Goal: Task Accomplishment & Management: Use online tool/utility

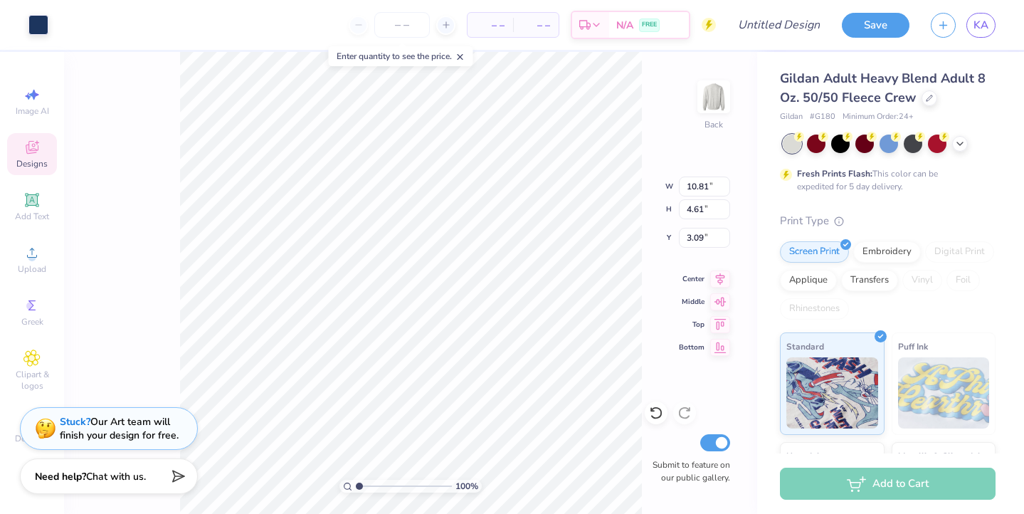
type input "10.72"
type input "4.48"
type input "3.00"
click at [651, 413] on icon at bounding box center [656, 412] width 14 height 14
type input "3.00"
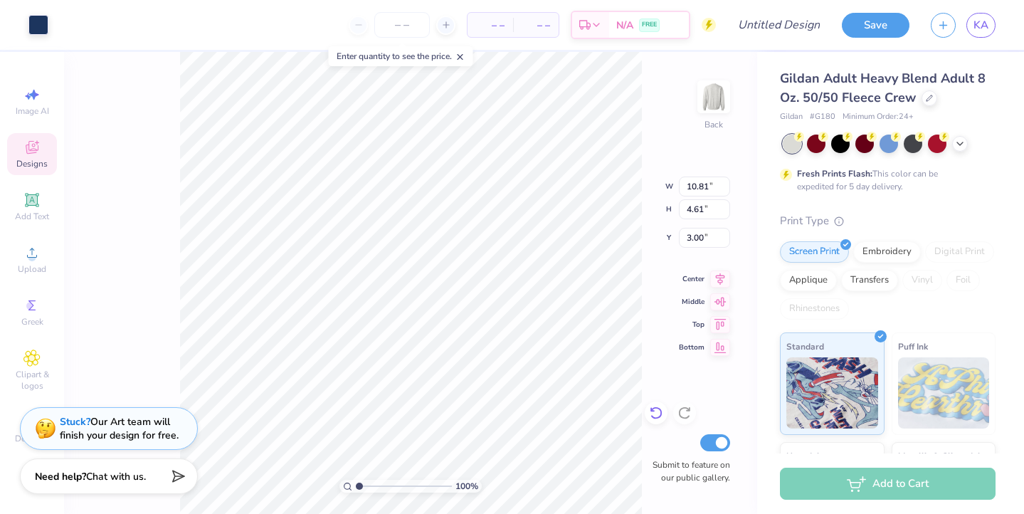
type input "10.72"
type input "4.48"
type input "10.81"
type input "4.61"
type input "8.68"
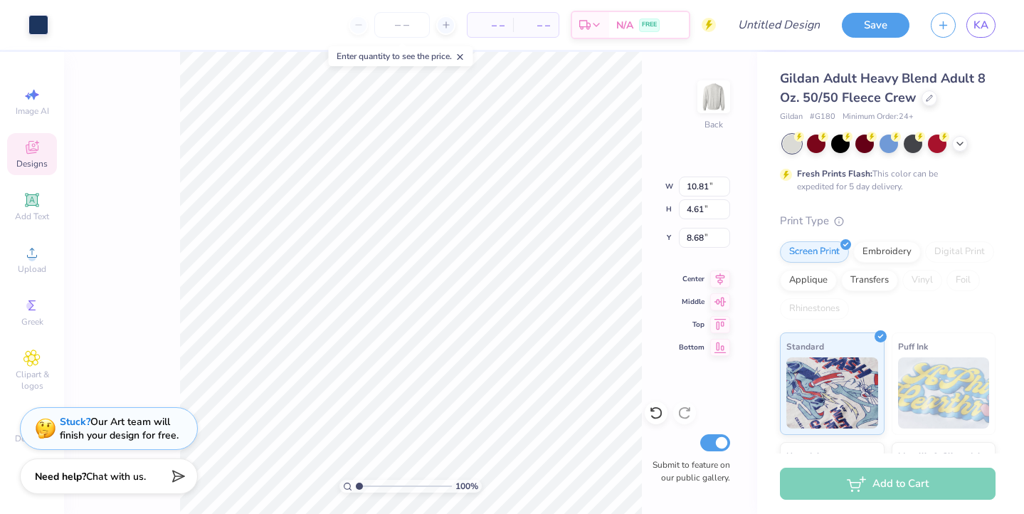
click at [28, 149] on icon at bounding box center [31, 148] width 11 height 9
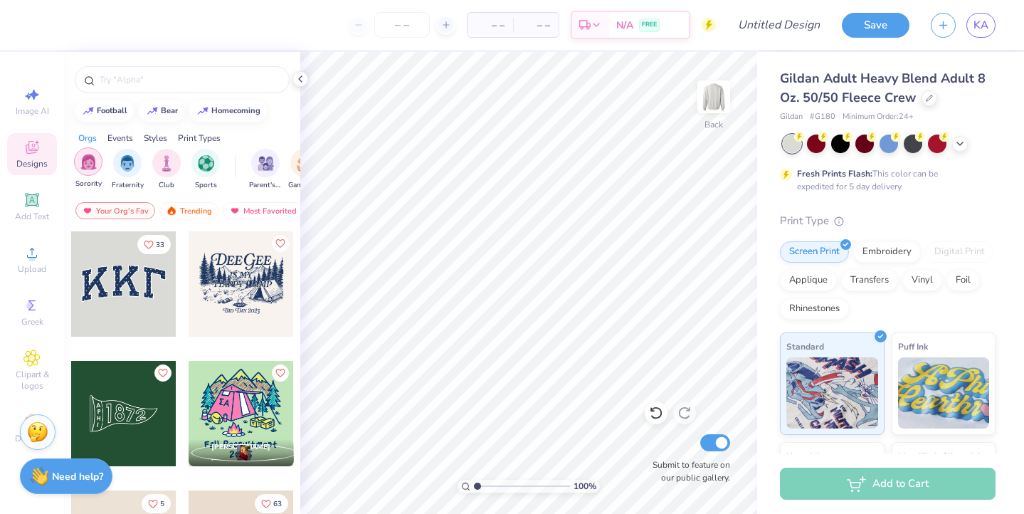
click at [100, 167] on div "filter for Sorority" at bounding box center [88, 161] width 28 height 28
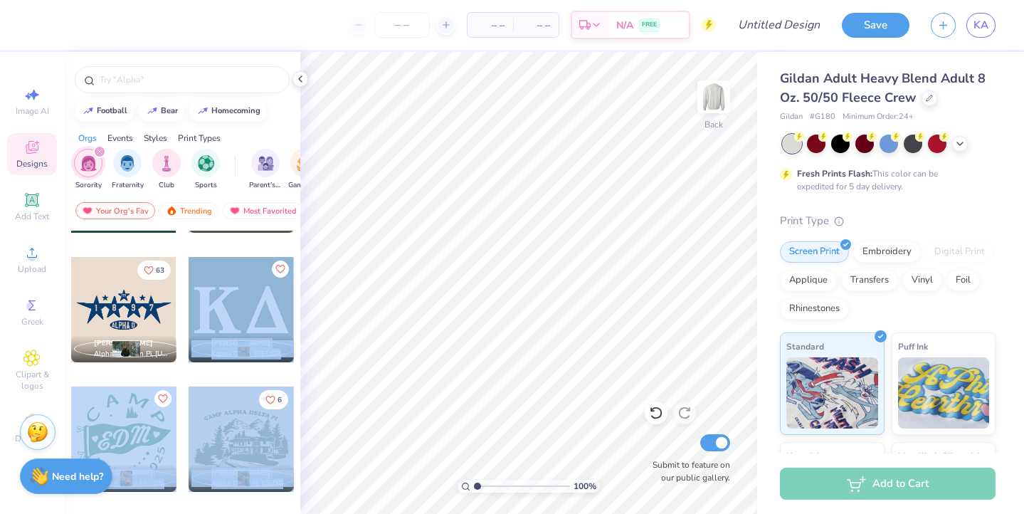
click at [502, 226] on div "– – Per Item – – Total Est. Delivery N/A FREE Design Title Save KA Image AI Des…" at bounding box center [512, 257] width 1024 height 514
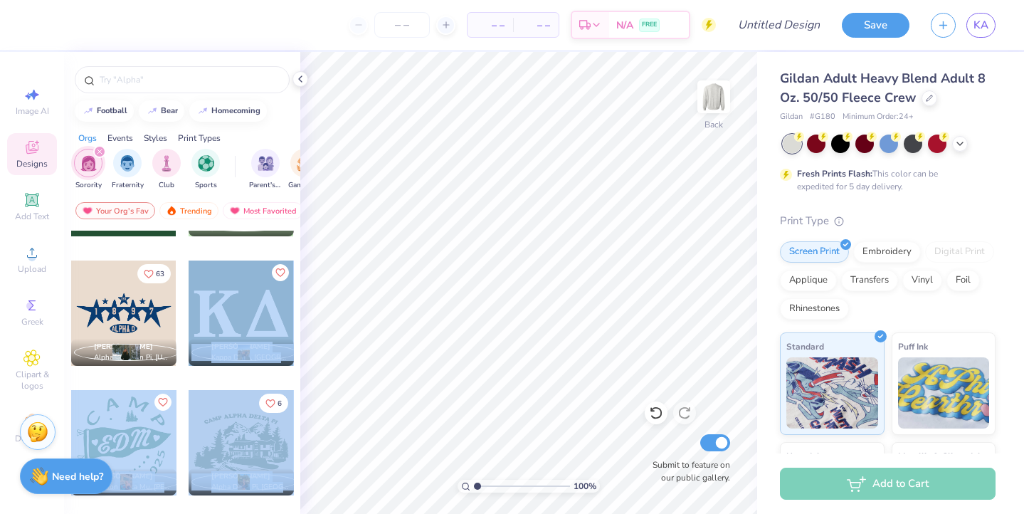
click at [239, 295] on div at bounding box center [241, 312] width 105 height 105
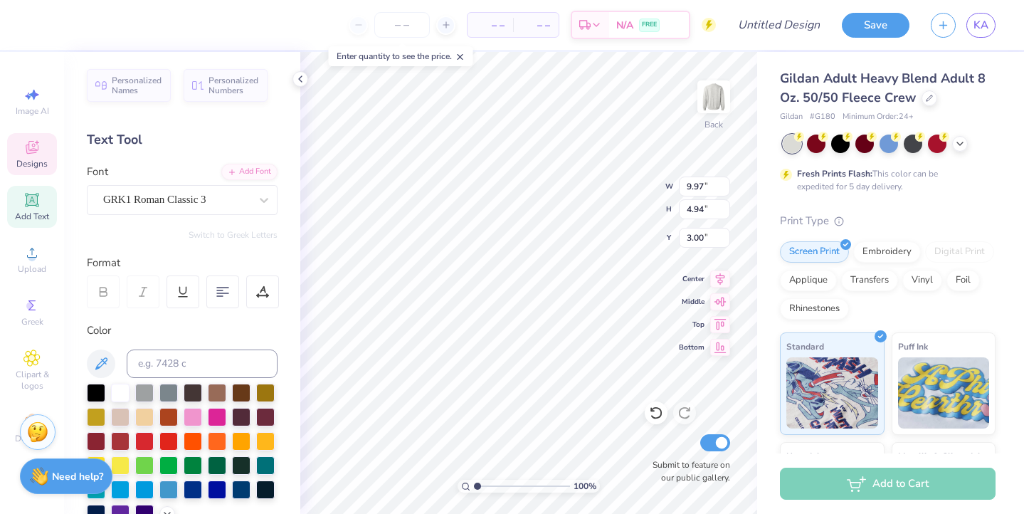
type textarea "KAP"
type input "13.13"
type input "4.03"
type input "3.00"
click at [52, 153] on div "Designs" at bounding box center [32, 154] width 50 height 42
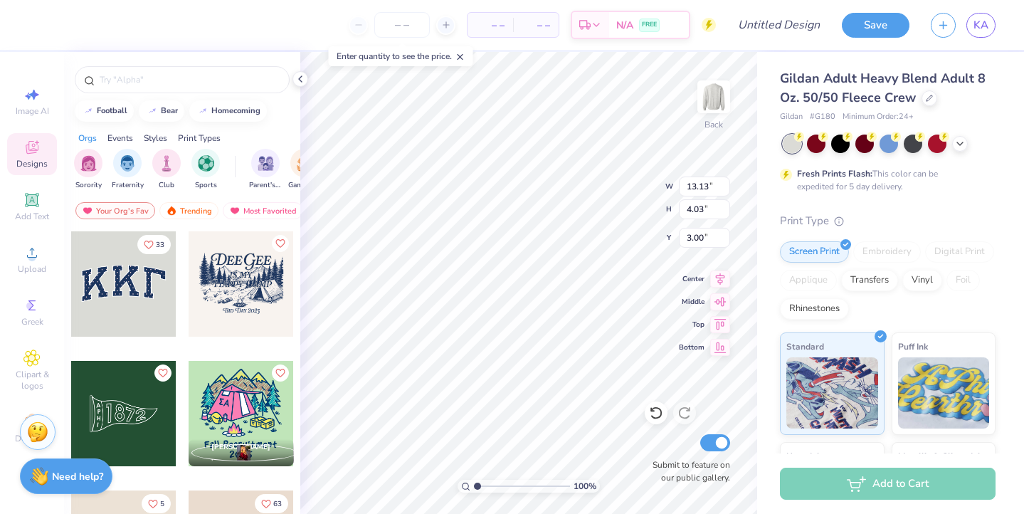
click at [110, 275] on div at bounding box center [123, 283] width 105 height 105
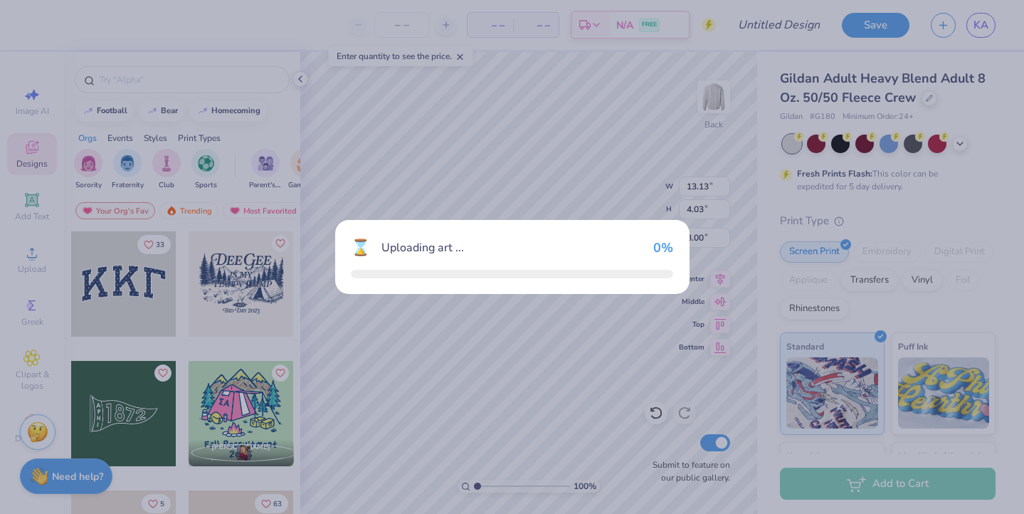
type input "11.00"
type input "4.83"
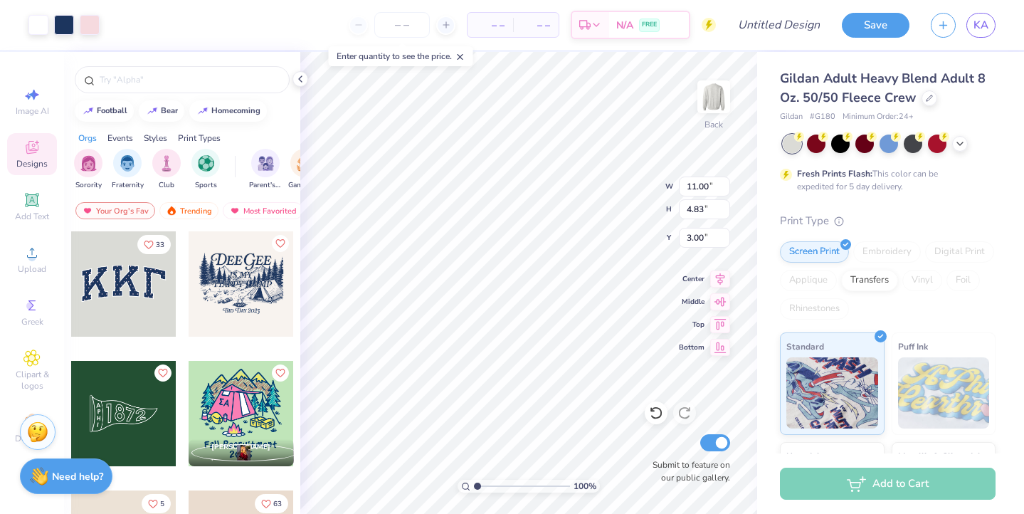
type input "7.74"
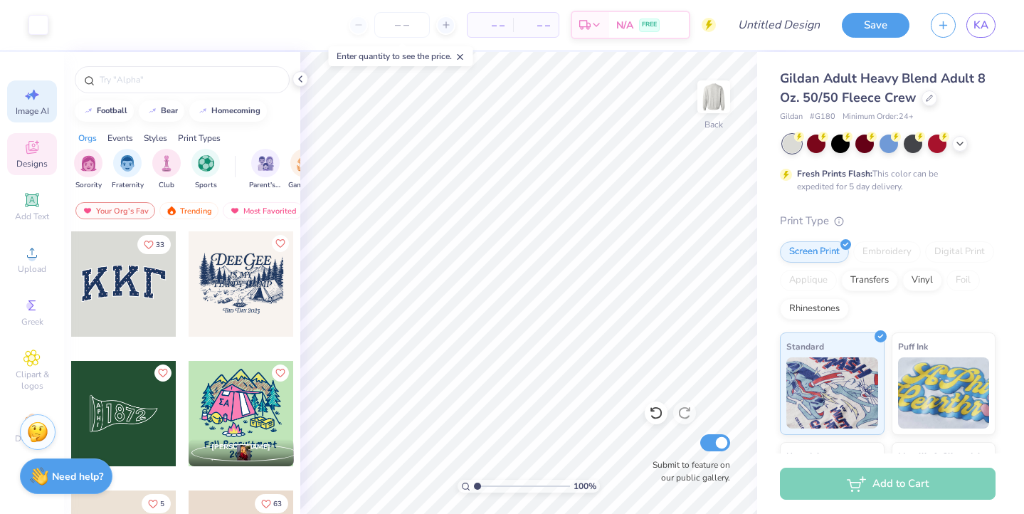
click at [32, 106] on span "Image AI" at bounding box center [32, 110] width 33 height 11
select select "4"
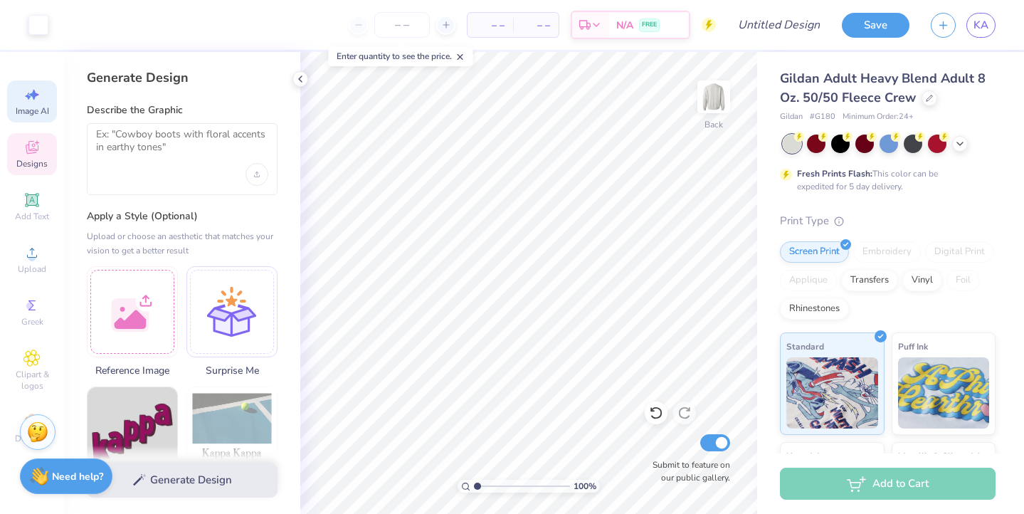
click at [41, 143] on div "Designs" at bounding box center [32, 154] width 50 height 42
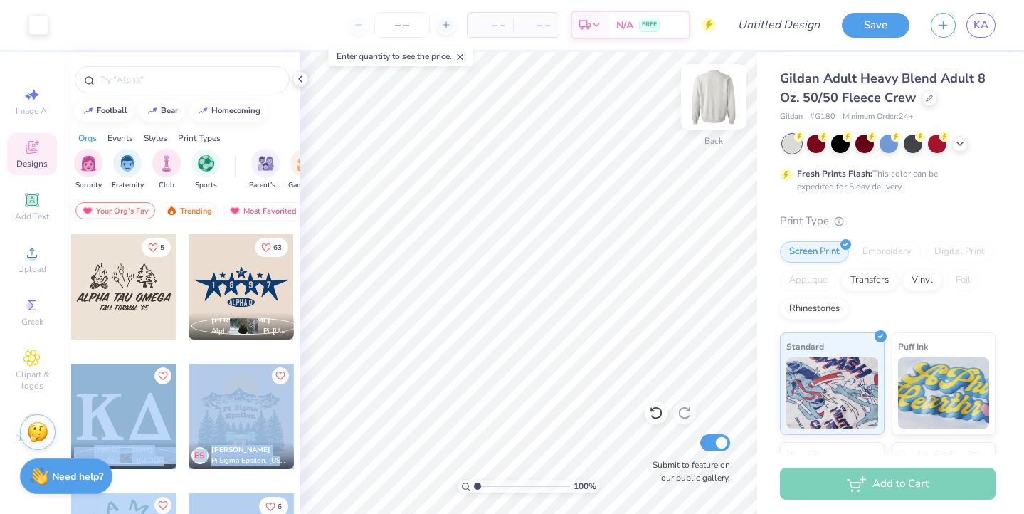
scroll to position [0, 0]
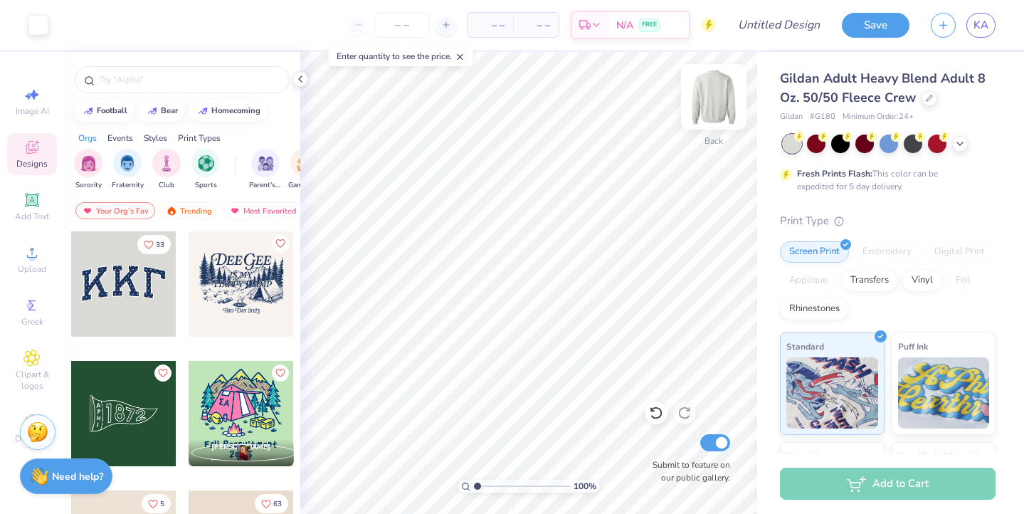
click at [559, 245] on div "Art colors – – Per Item – – Total Est. Delivery N/A FREE Design Title Save KA I…" at bounding box center [512, 257] width 1024 height 514
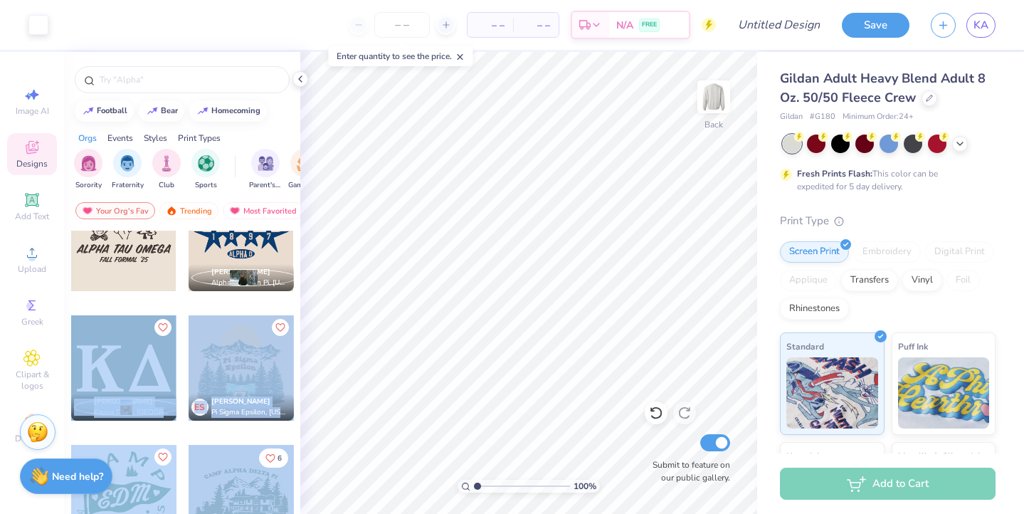
click at [134, 375] on div at bounding box center [123, 367] width 105 height 105
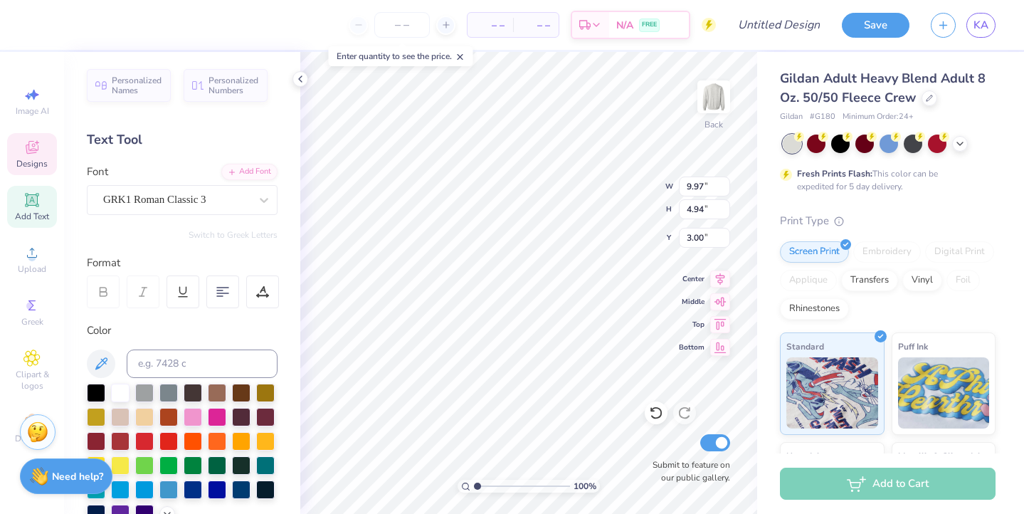
type input "6.55"
click at [957, 144] on icon at bounding box center [959, 142] width 11 height 11
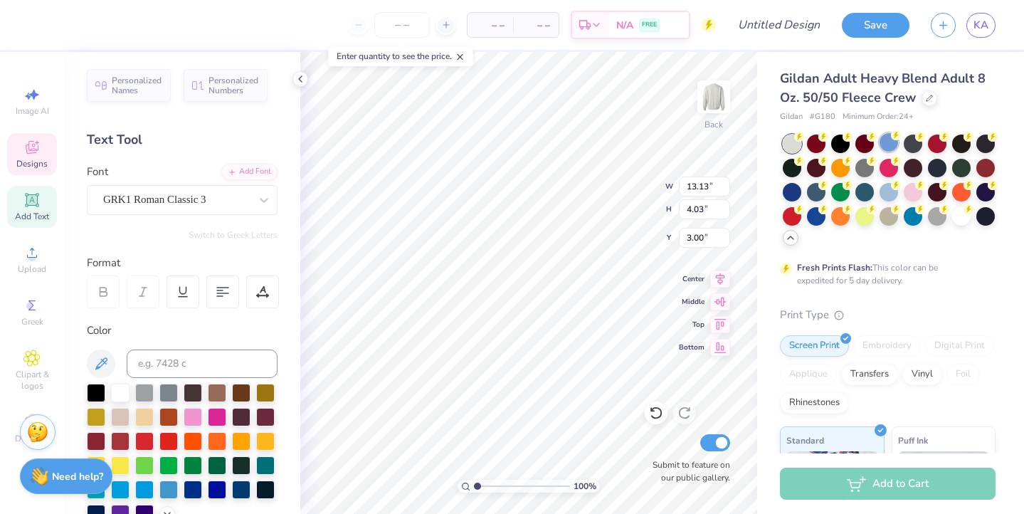
click at [885, 147] on div at bounding box center [888, 142] width 18 height 18
click at [914, 213] on div at bounding box center [912, 215] width 18 height 18
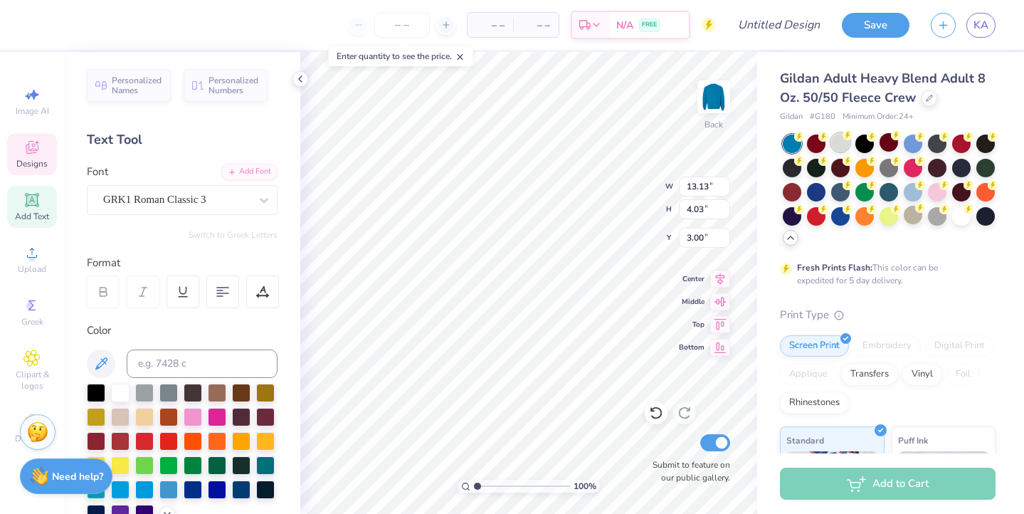
click at [844, 146] on div at bounding box center [840, 142] width 18 height 18
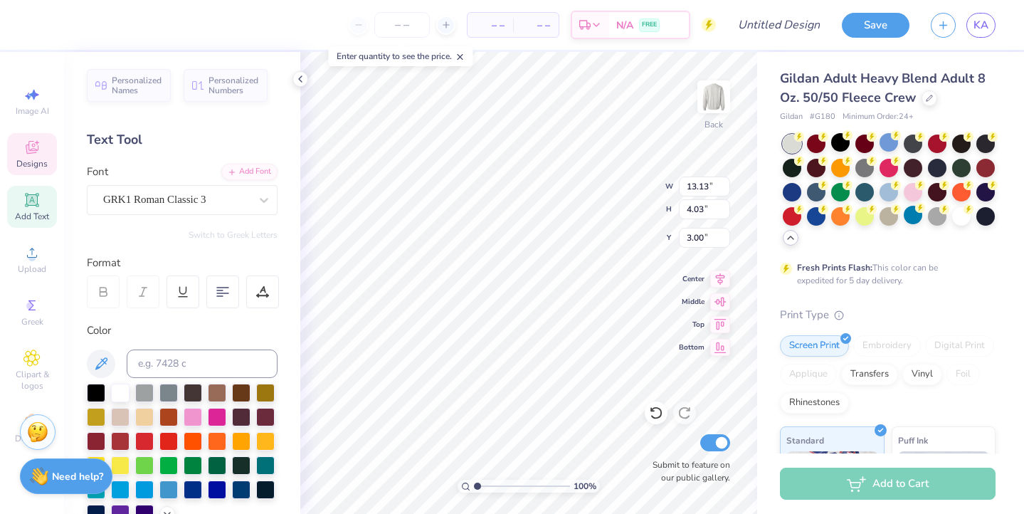
click at [40, 190] on div "Add Text" at bounding box center [32, 207] width 50 height 42
type input "5.89"
type input "1.71"
type input "11.02"
click at [41, 152] on div "Designs" at bounding box center [32, 154] width 50 height 42
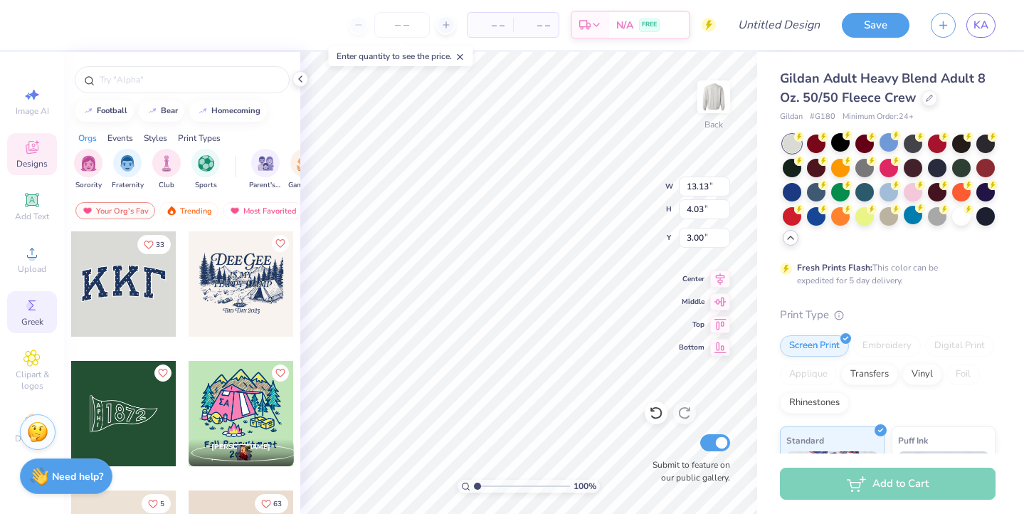
click at [40, 298] on icon at bounding box center [31, 305] width 17 height 17
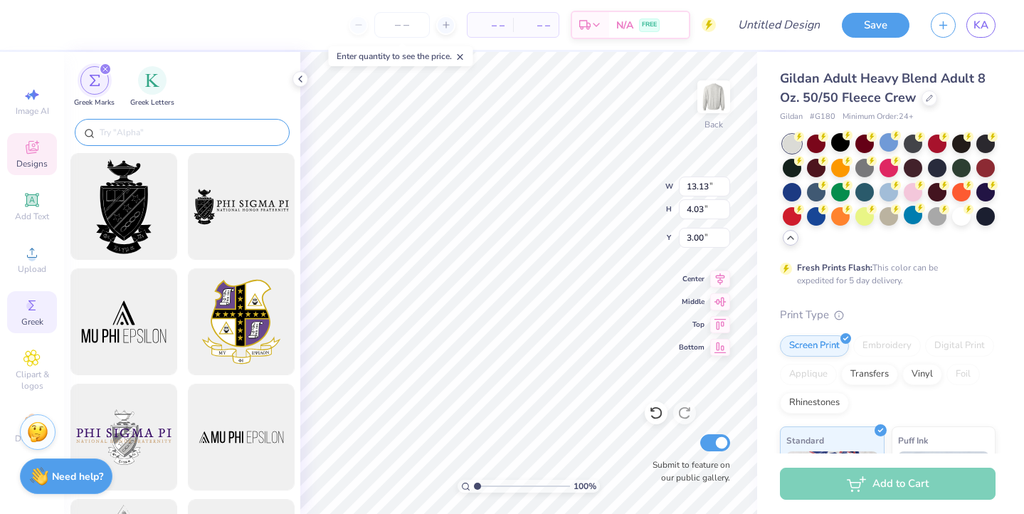
scroll to position [0, 0]
click at [172, 135] on input "text" at bounding box center [189, 132] width 182 height 14
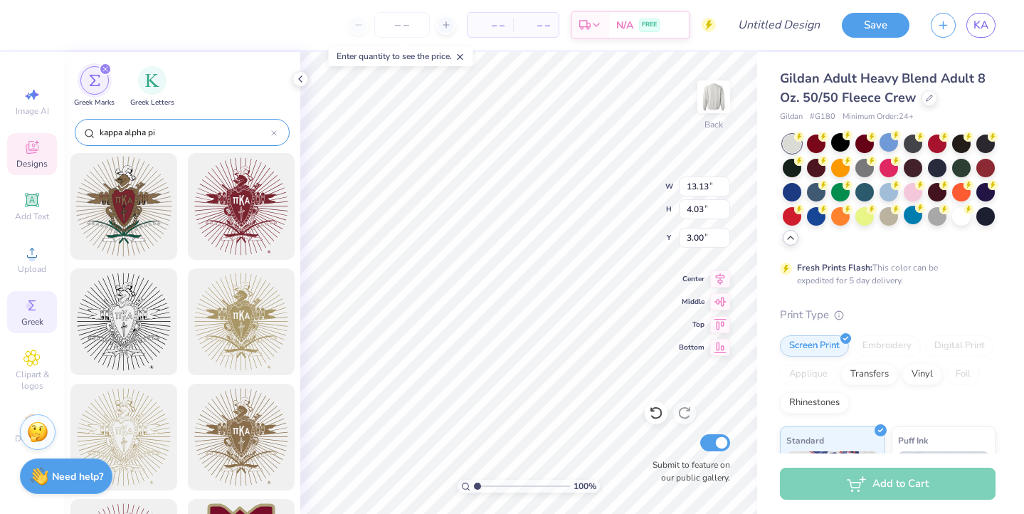
type input "kappa alpha pi"
click at [150, 87] on div "filter for Greek Letters" at bounding box center [152, 79] width 28 height 28
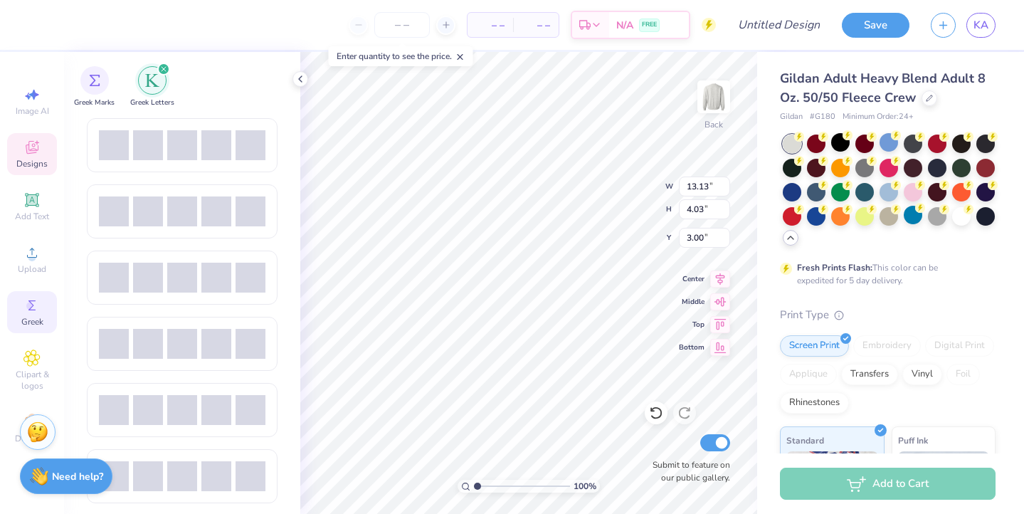
scroll to position [1253, 0]
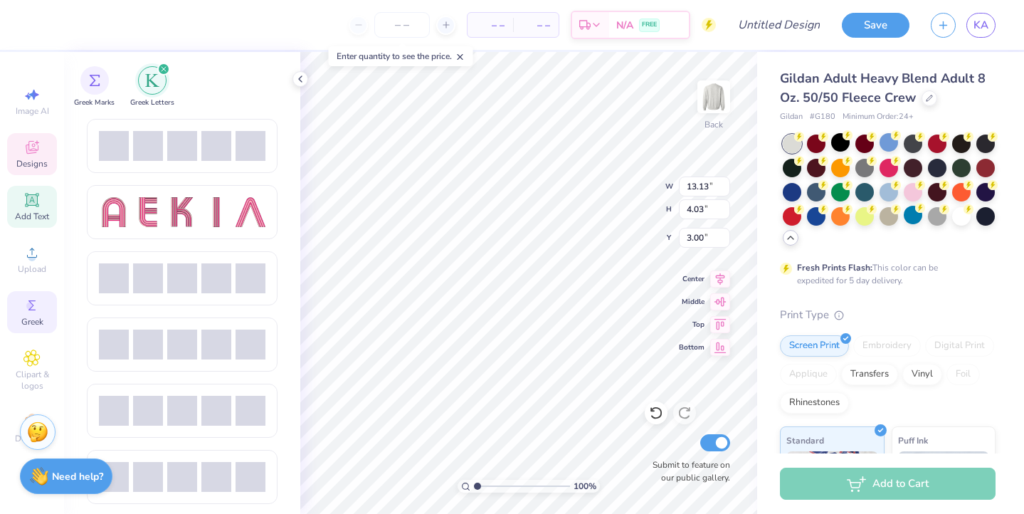
click at [39, 218] on span "Add Text" at bounding box center [32, 216] width 34 height 11
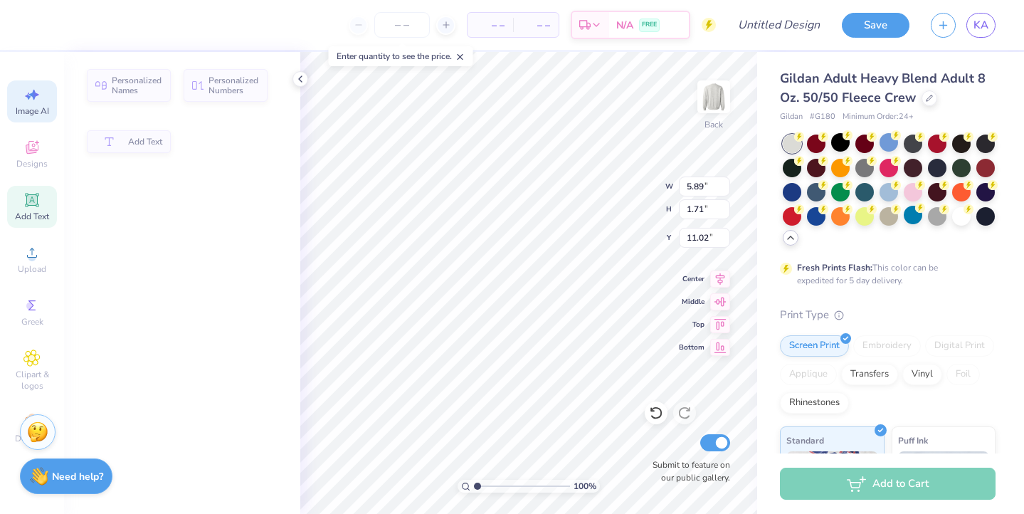
type input "5.89"
type input "1.71"
type input "11.02"
click at [42, 105] on div "Image AI" at bounding box center [32, 101] width 50 height 42
select select "4"
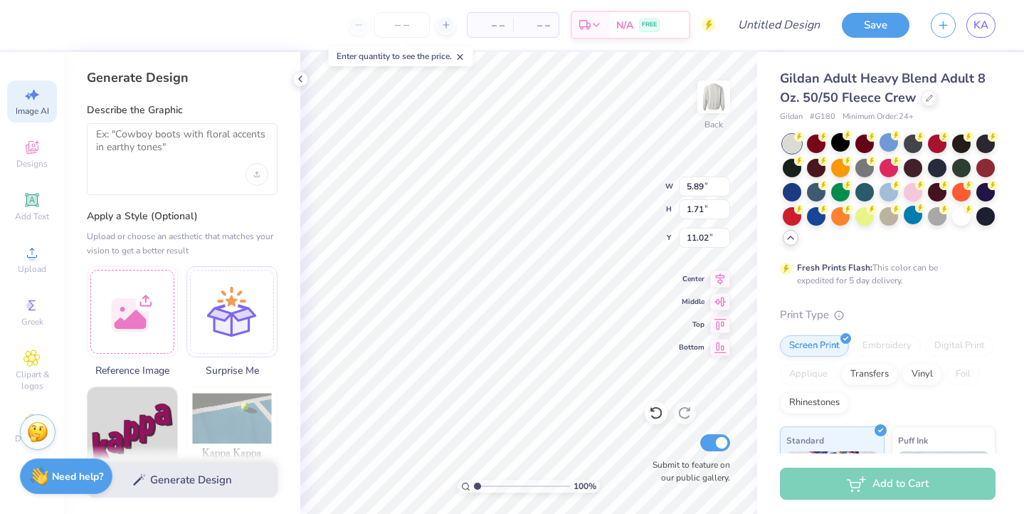
type textarea "T"
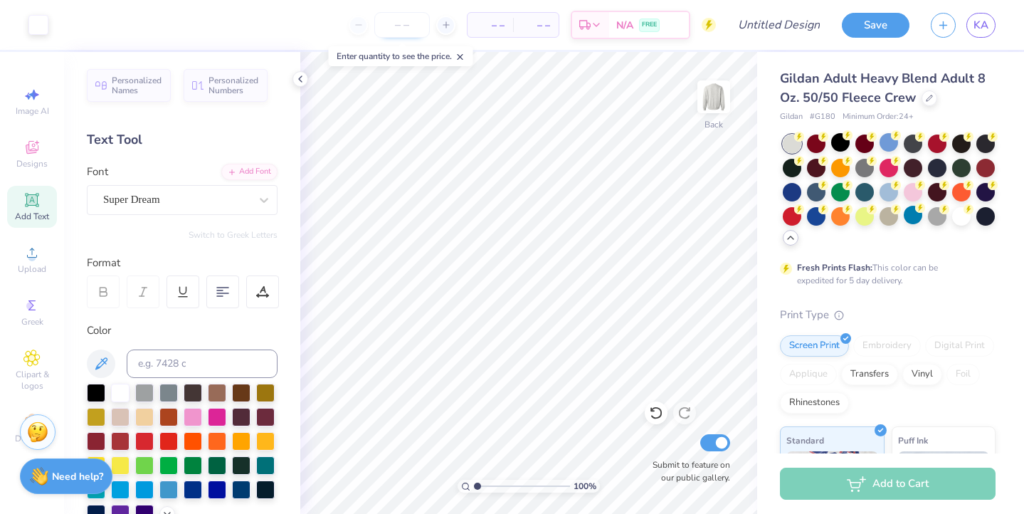
click at [405, 25] on input "number" at bounding box center [401, 25] width 55 height 26
type input "2"
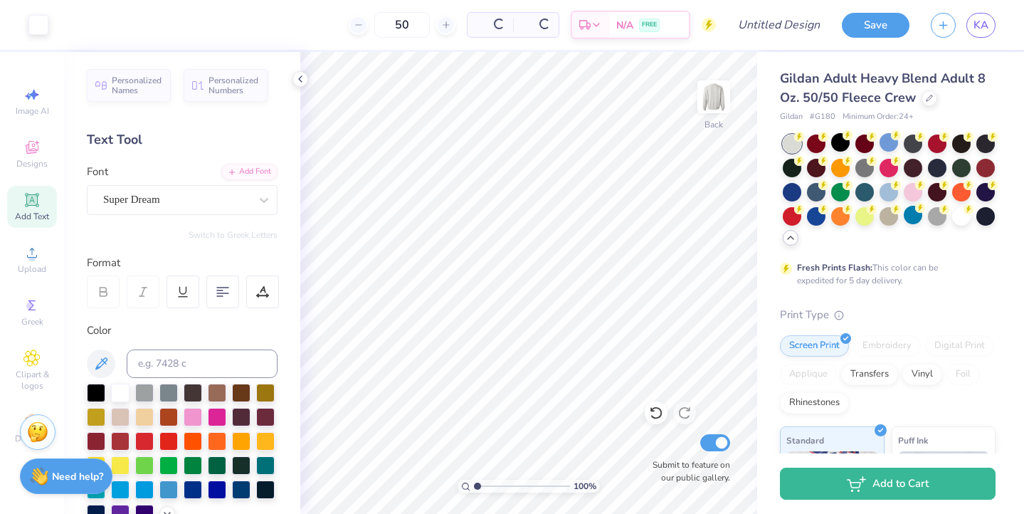
click at [512, 18] on div "Per Item" at bounding box center [490, 25] width 46 height 24
click at [374, 19] on input "50" at bounding box center [346, 25] width 55 height 26
type input "5"
type input "7"
